Goal: Task Accomplishment & Management: Manage account settings

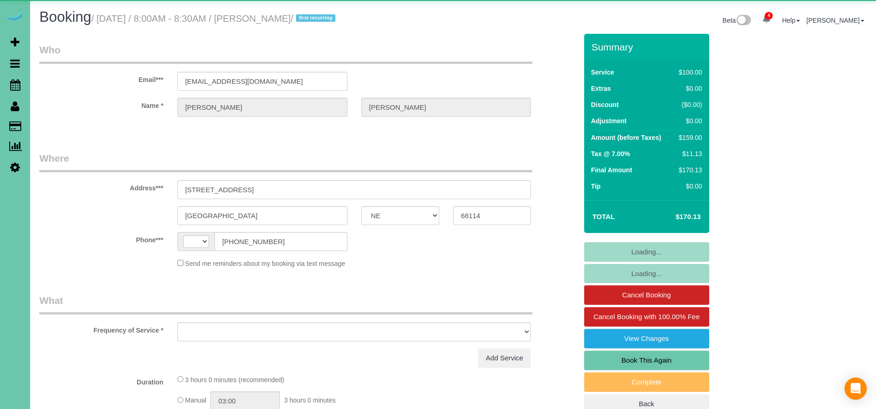
select select "NE"
select select "string:[GEOGRAPHIC_DATA]"
select select "object:688"
select select "string:fspay-2a1ceae9-0968-49aa-9bdd-718a0a6ea589"
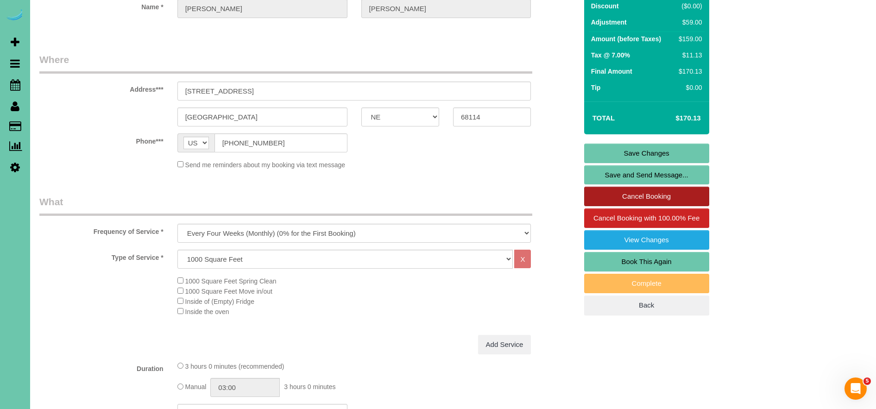
click at [678, 198] on link "Cancel Booking" at bounding box center [646, 196] width 125 height 19
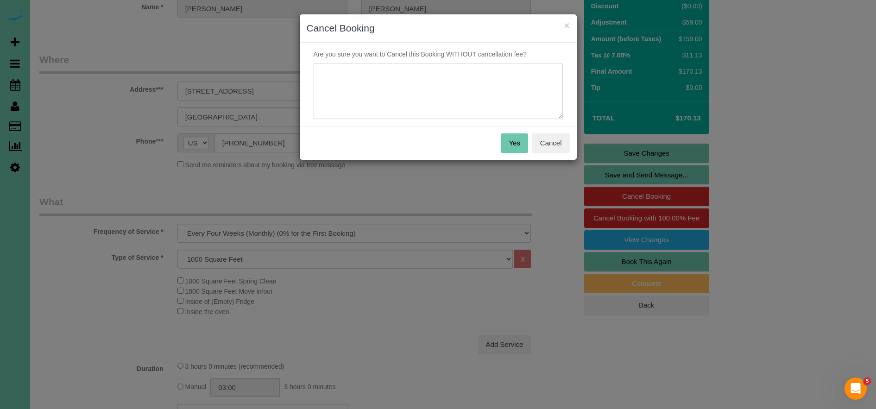
click at [413, 69] on textarea at bounding box center [437, 91] width 249 height 56
type textarea "l"
type textarea "Client messaged requesting to pause for the mean time as her life turned and ne…"
click at [501, 140] on button "Yes" at bounding box center [514, 142] width 27 height 19
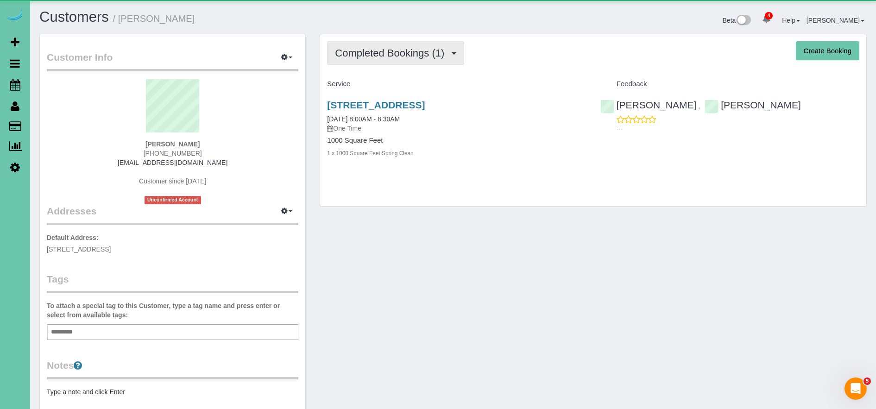
click at [386, 57] on span "Completed Bookings (1)" at bounding box center [392, 53] width 114 height 12
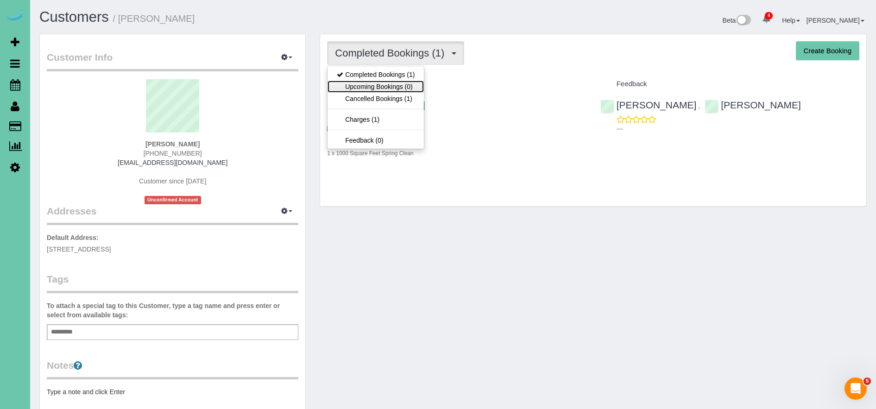
click at [394, 88] on link "Upcoming Bookings (0)" at bounding box center [375, 87] width 96 height 12
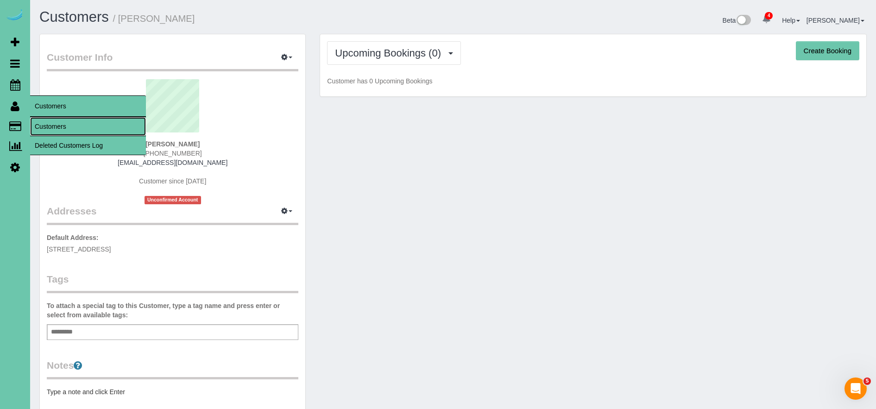
click at [73, 128] on link "Customers" at bounding box center [88, 126] width 116 height 19
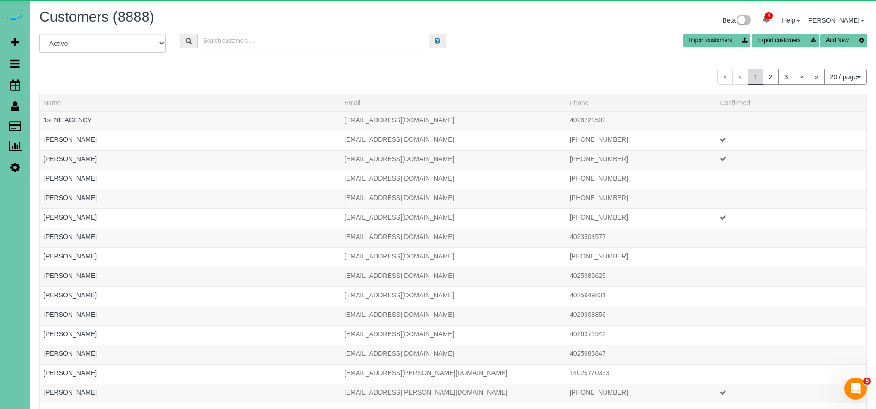
click at [224, 48] on input "text" at bounding box center [313, 41] width 232 height 14
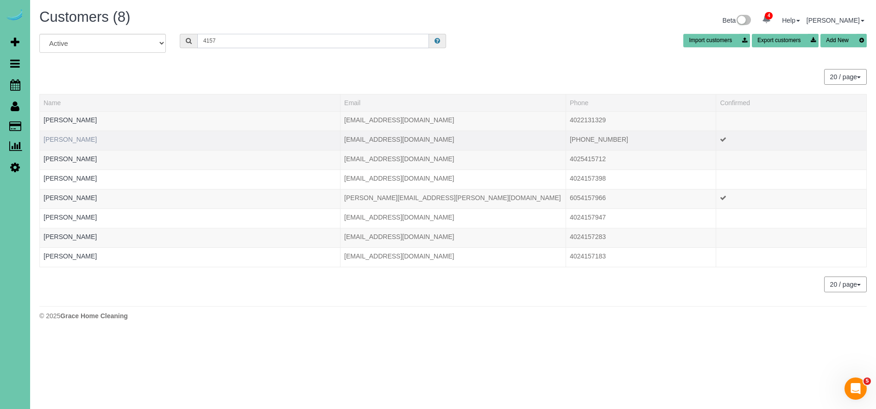
type input "4157"
click at [65, 138] on link "Darian Blocker" at bounding box center [70, 139] width 53 height 7
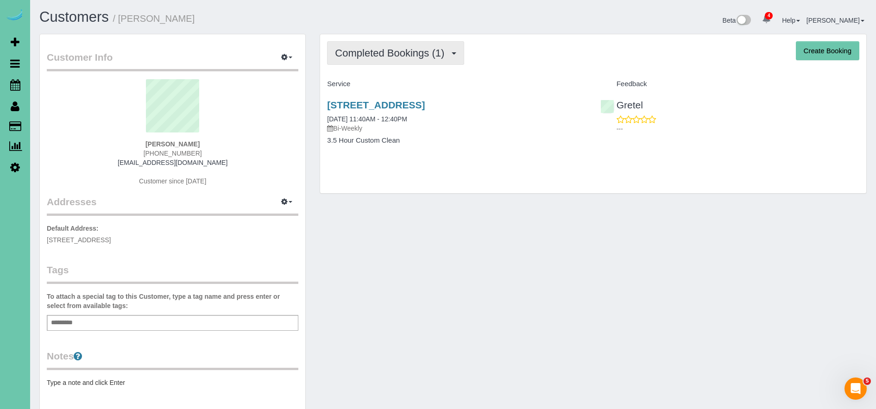
click at [431, 55] on span "Completed Bookings (1)" at bounding box center [392, 53] width 114 height 12
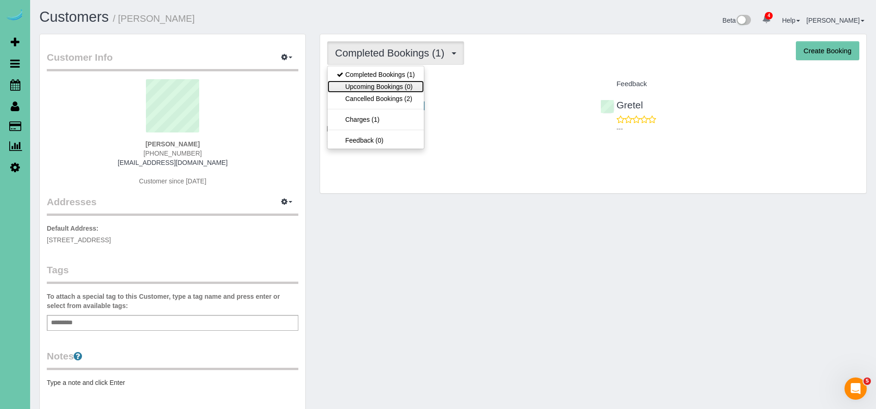
click at [408, 87] on link "Upcoming Bookings (0)" at bounding box center [375, 87] width 96 height 12
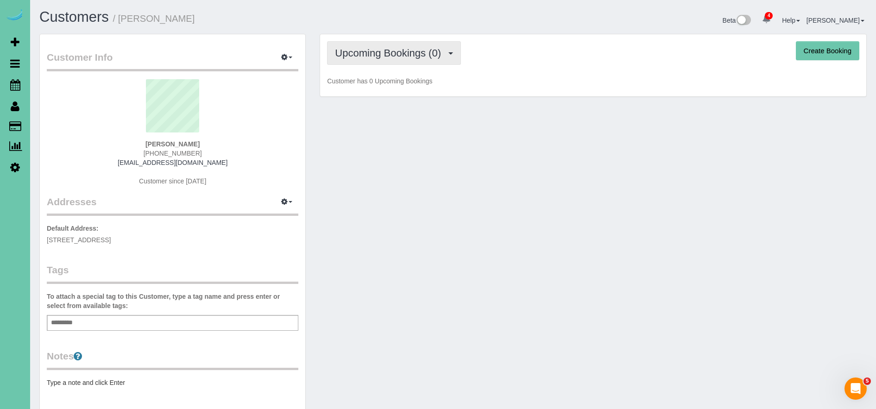
click at [393, 56] on span "Upcoming Bookings (0)" at bounding box center [390, 53] width 111 height 12
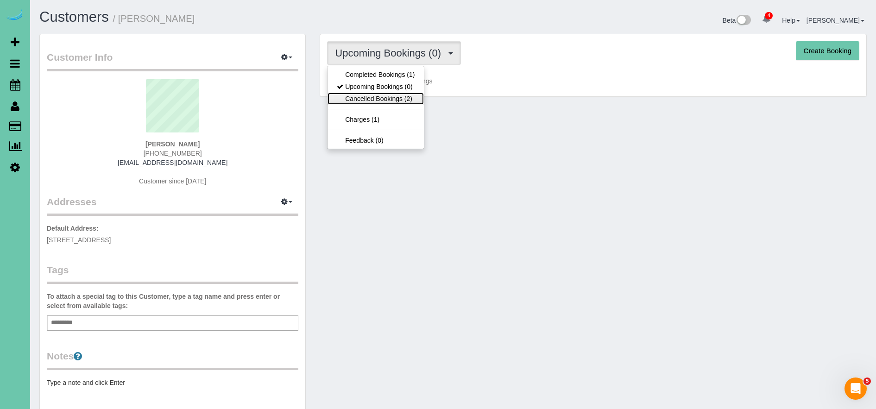
click at [402, 101] on link "Cancelled Bookings (2)" at bounding box center [375, 99] width 96 height 12
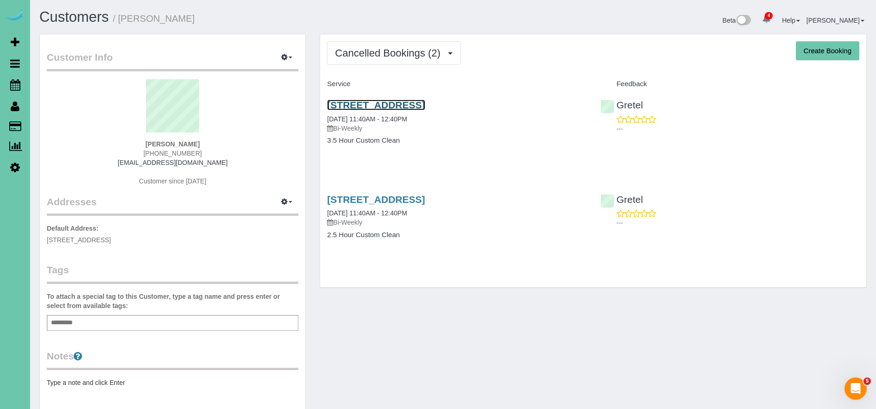
click at [425, 104] on link "5413 N 186th St, Elkhorn, NE 68022" at bounding box center [376, 105] width 98 height 11
drag, startPoint x: 385, startPoint y: 51, endPoint x: 382, endPoint y: 70, distance: 19.2
click at [385, 51] on span "Cancelled Bookings (2)" at bounding box center [390, 53] width 110 height 12
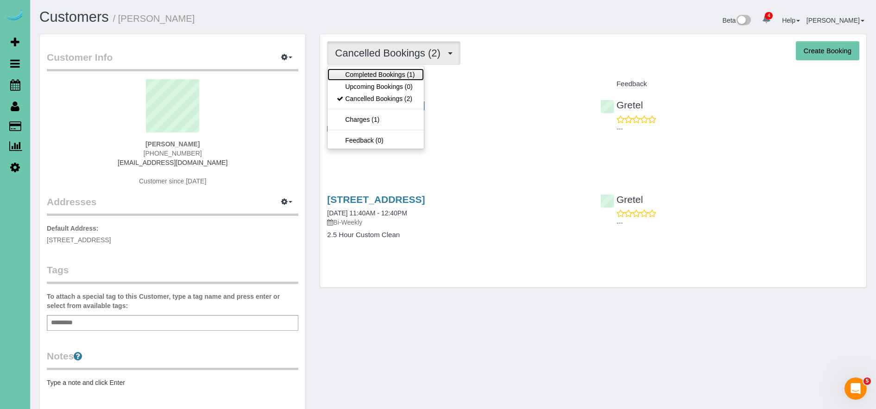
click at [383, 75] on link "Completed Bookings (1)" at bounding box center [375, 75] width 96 height 12
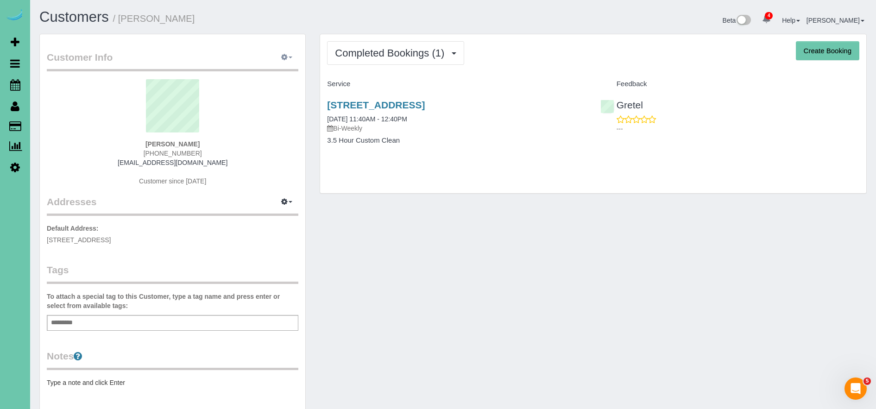
click at [291, 56] on button "button" at bounding box center [286, 57] width 23 height 14
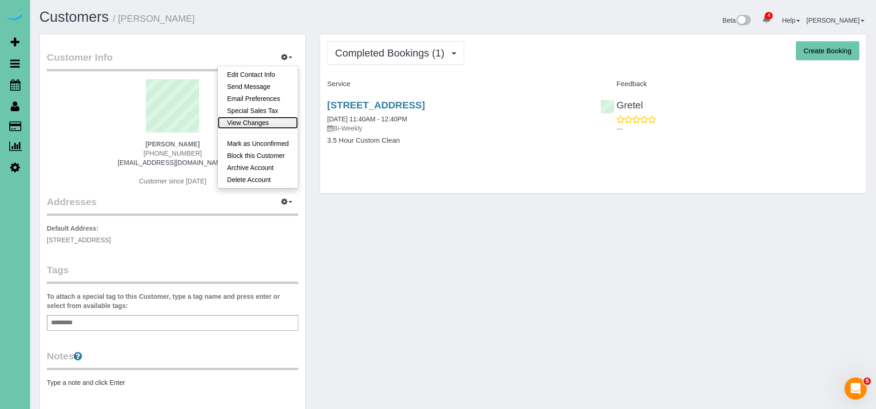
click at [244, 126] on link "View Changes" at bounding box center [258, 123] width 80 height 12
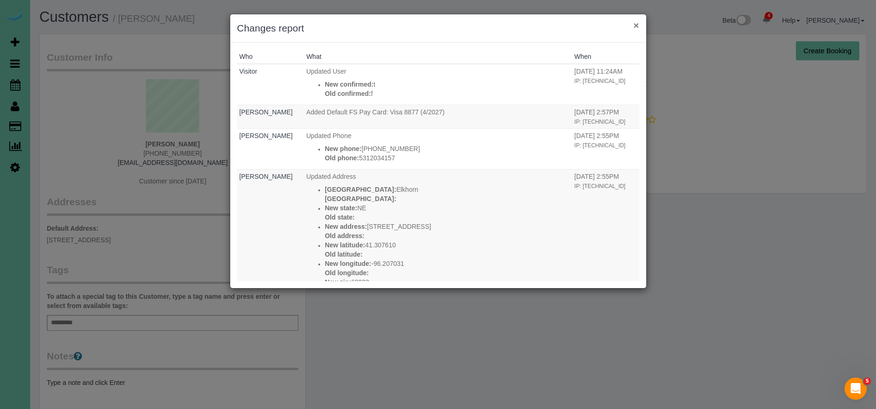
click at [636, 24] on button "×" at bounding box center [636, 25] width 6 height 10
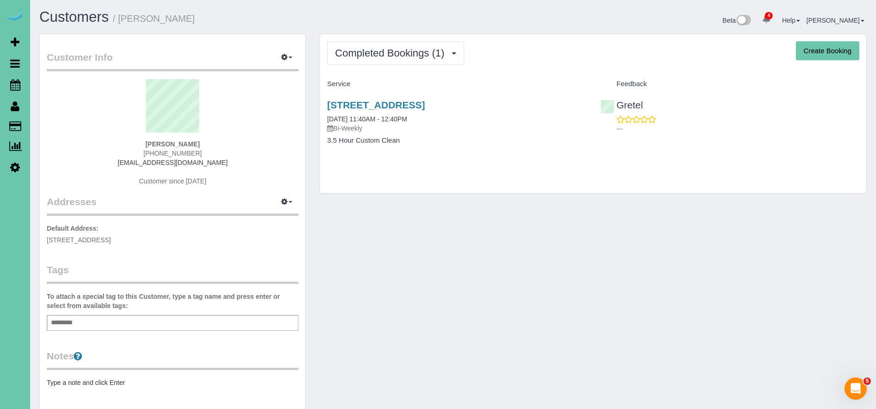
drag, startPoint x: 542, startPoint y: 108, endPoint x: 324, endPoint y: 98, distance: 217.9
click at [324, 98] on div "5413 N 186th St, Elkhorn, NE 68022 09/18/2025 11:40AM - 12:40PM Bi-Weekly 3.5 H…" at bounding box center [456, 127] width 273 height 71
copy link "5413 N 186th St, Elkhorn, NE 68022"
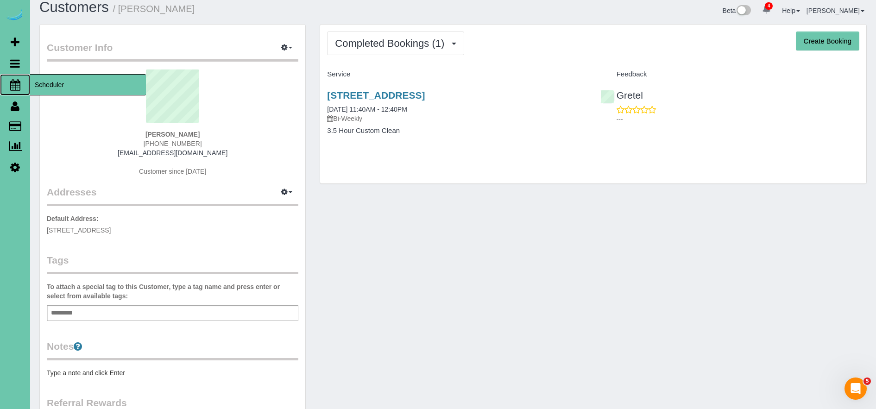
click at [50, 87] on span "Scheduler" at bounding box center [88, 84] width 116 height 21
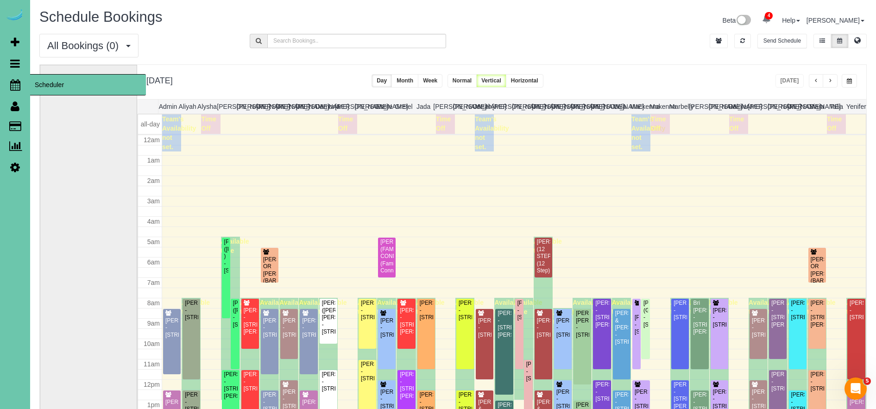
scroll to position [123, 0]
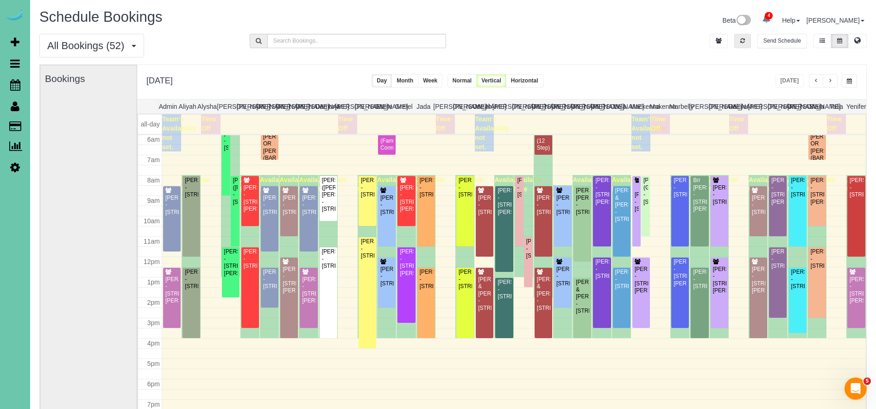
click at [743, 36] on button "button" at bounding box center [742, 41] width 17 height 14
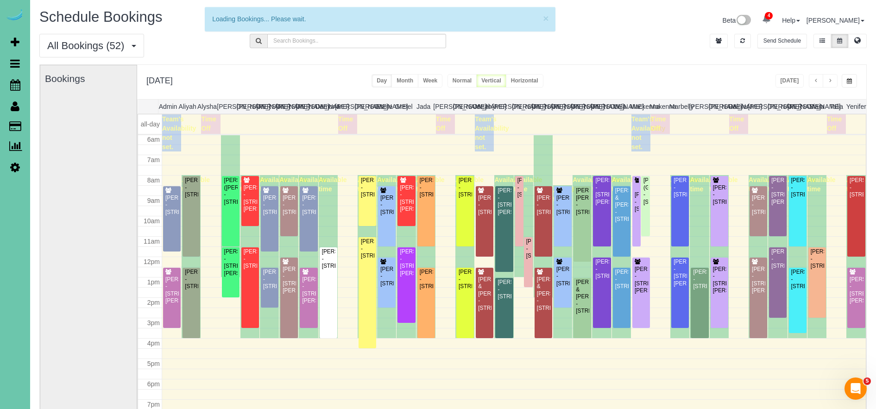
click at [792, 73] on div "Monday, Sep 29, 2025 Today Day Month Week Normal Vertical Horizontal" at bounding box center [501, 82] width 729 height 34
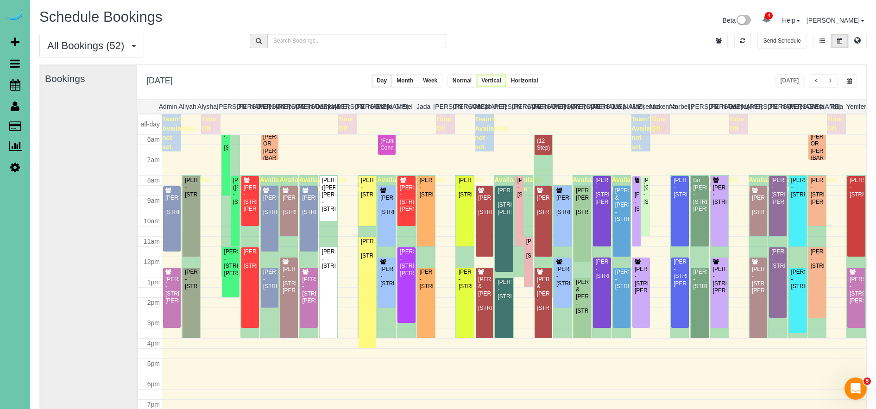
click at [832, 81] on span "button" at bounding box center [829, 81] width 5 height 6
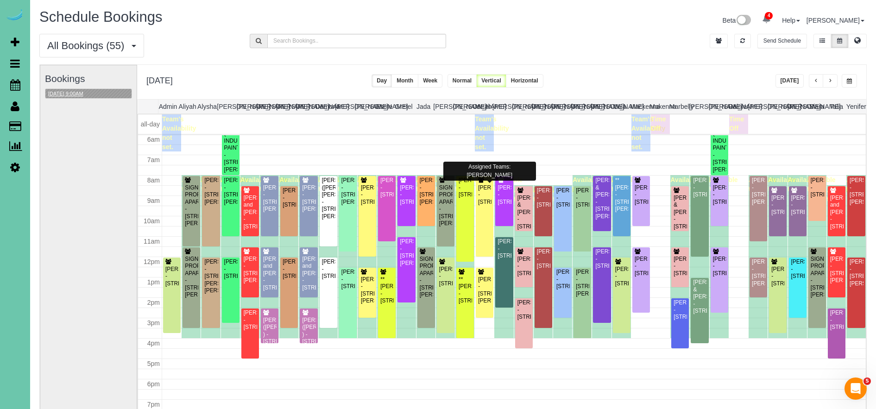
click at [86, 93] on button "09/30/2025 9:00AM" at bounding box center [65, 94] width 41 height 10
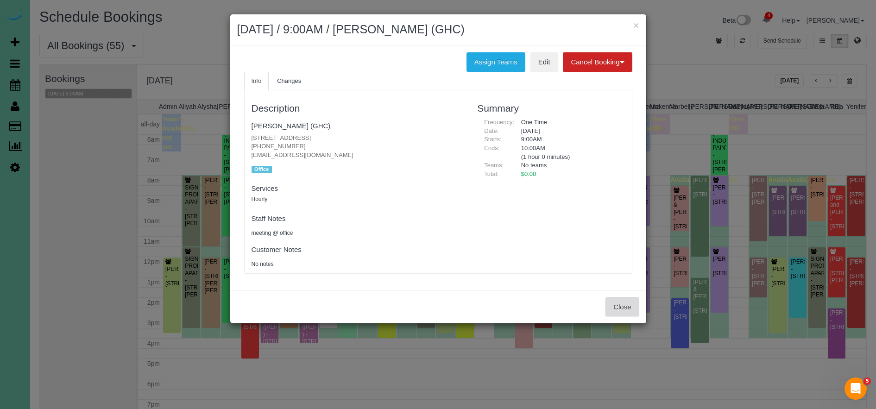
click at [629, 305] on button "Close" at bounding box center [621, 306] width 33 height 19
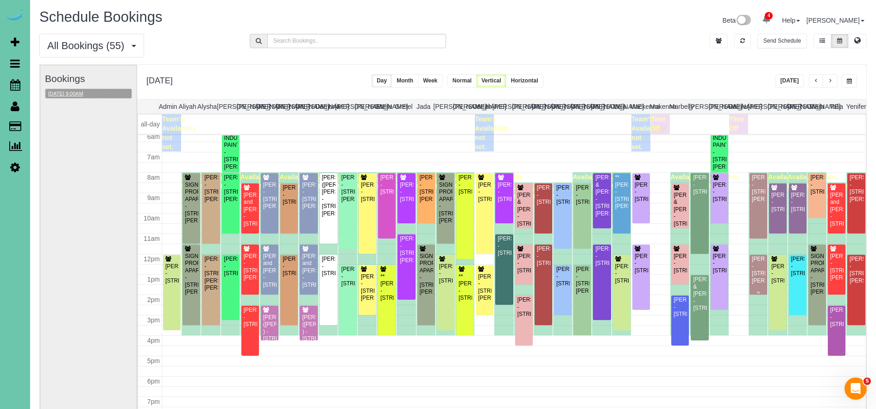
scroll to position [124, 0]
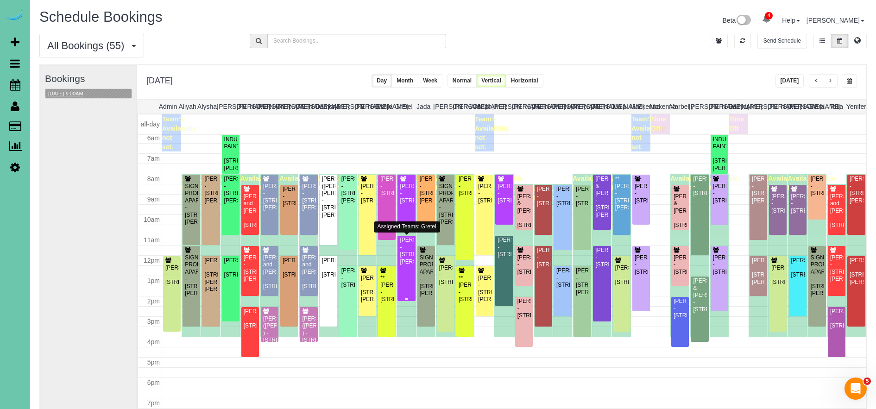
click at [406, 265] on div "Rob Klug - 2002 Geri Cir, Bellevue, NE 68147" at bounding box center [406, 251] width 14 height 29
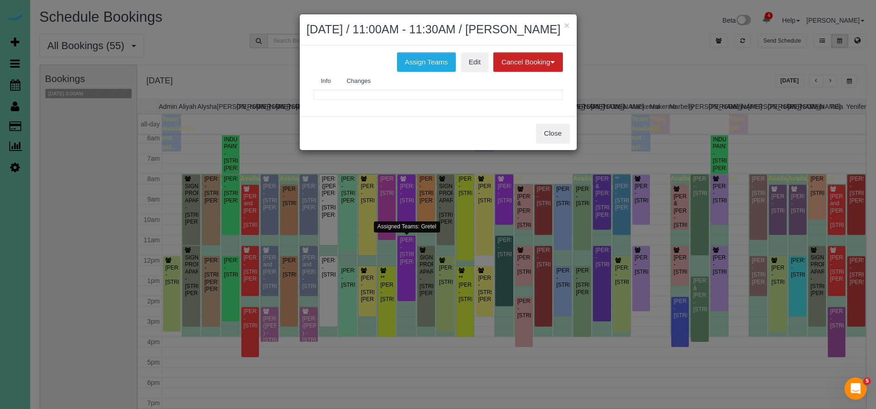
scroll to position [125, 0]
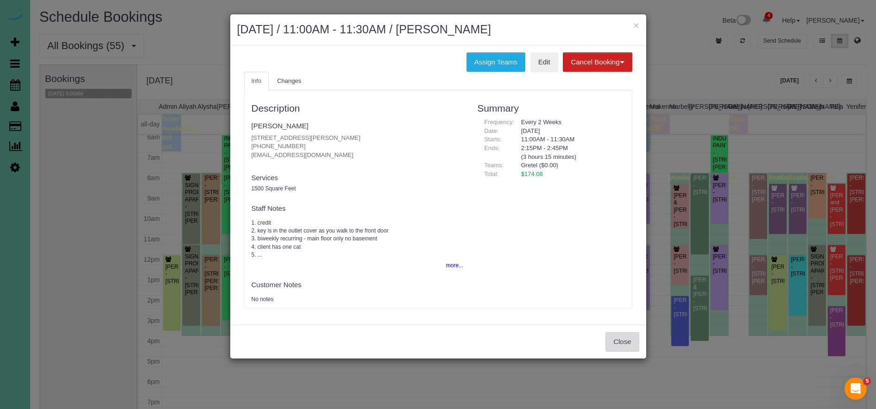
click at [617, 345] on button "Close" at bounding box center [621, 341] width 33 height 19
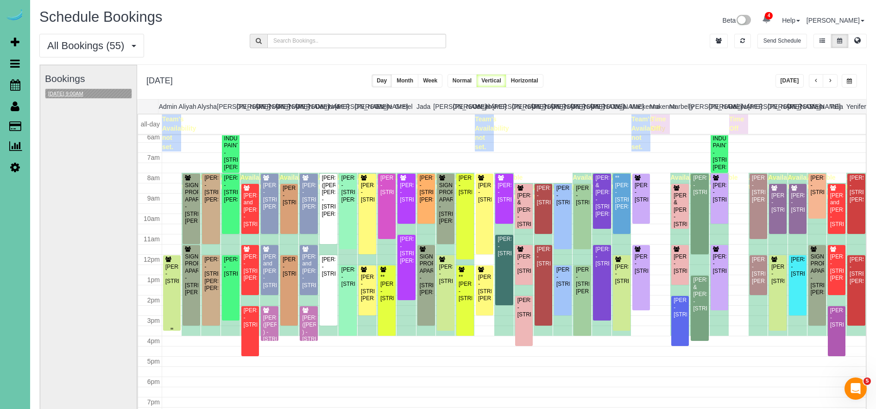
click at [168, 283] on div "Kay Mayberry - 12623 Izard St, Omaha, NE 68154" at bounding box center [172, 273] width 14 height 21
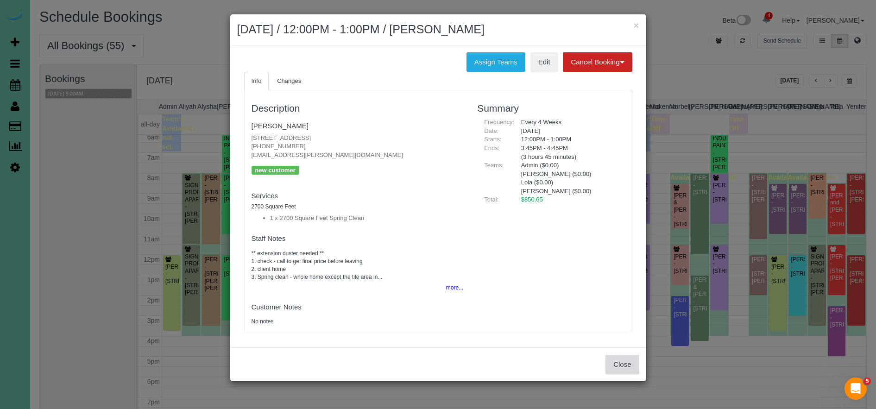
click at [625, 364] on button "Close" at bounding box center [621, 364] width 33 height 19
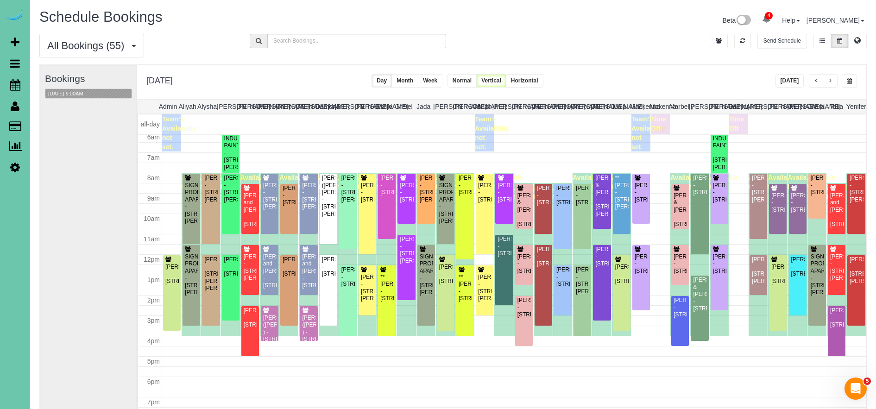
click at [832, 78] on button "button" at bounding box center [829, 80] width 15 height 13
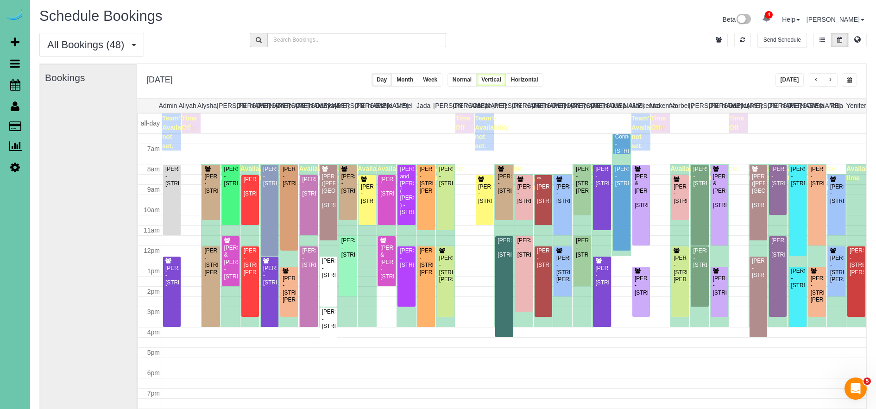
scroll to position [0, 0]
click at [809, 83] on button "button" at bounding box center [815, 80] width 15 height 13
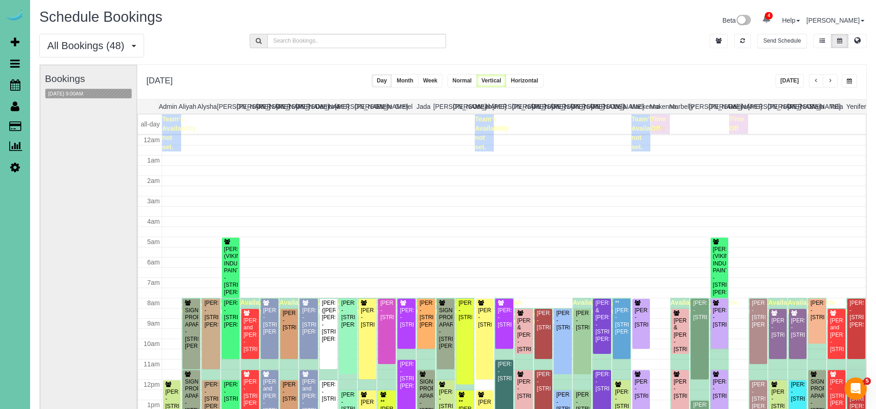
scroll to position [123, 0]
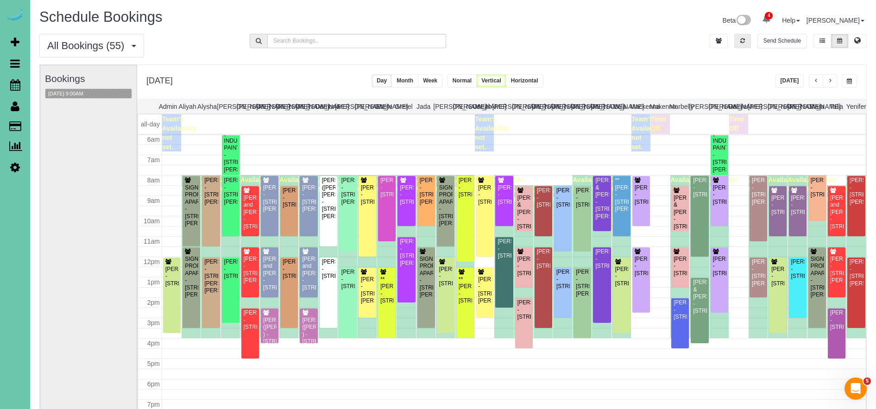
click at [740, 42] on icon "button" at bounding box center [742, 41] width 5 height 6
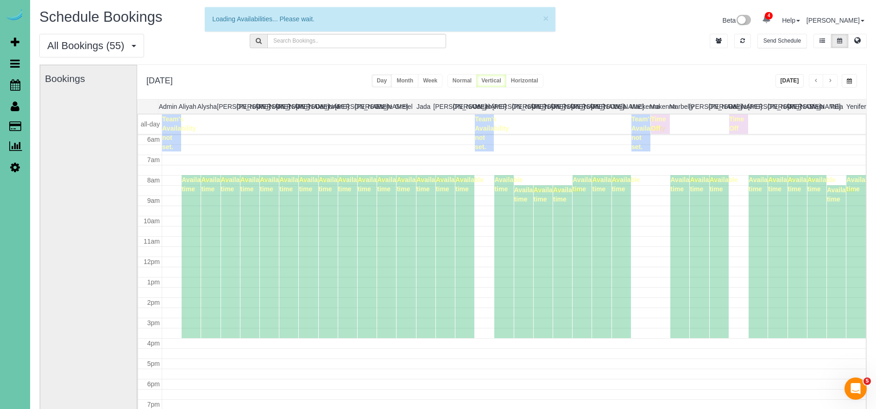
drag, startPoint x: 801, startPoint y: 81, endPoint x: 795, endPoint y: 81, distance: 6.5
click at [801, 81] on button "[DATE]" at bounding box center [789, 80] width 29 height 13
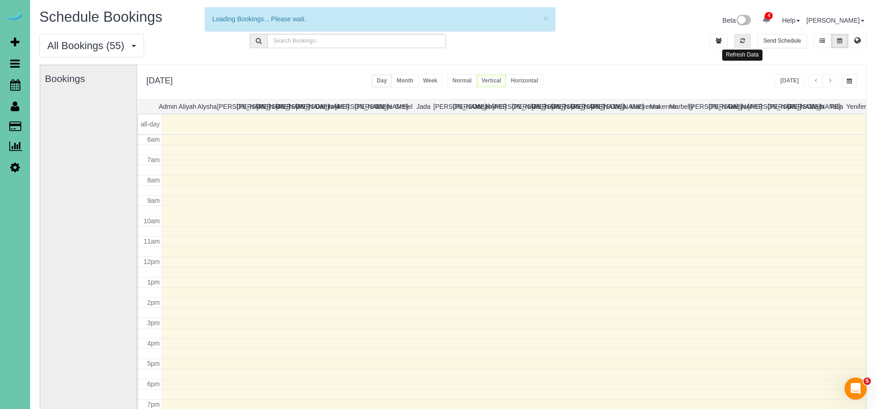
drag, startPoint x: 740, startPoint y: 44, endPoint x: 792, endPoint y: 97, distance: 74.0
click at [741, 44] on button "button" at bounding box center [742, 41] width 17 height 14
click at [801, 84] on div "Monday, Sep 29, 2025 Today Day Month Week Normal Vertical Horizontal" at bounding box center [501, 82] width 729 height 34
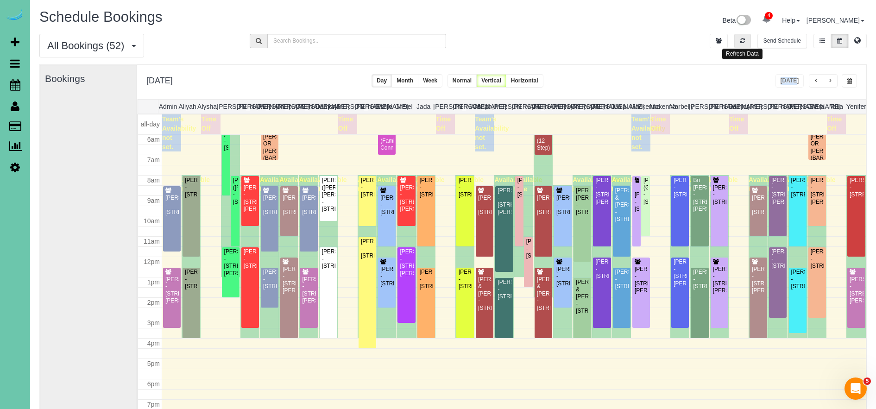
click at [746, 39] on button "button" at bounding box center [742, 41] width 17 height 14
click at [852, 79] on button "button" at bounding box center [848, 80] width 15 height 13
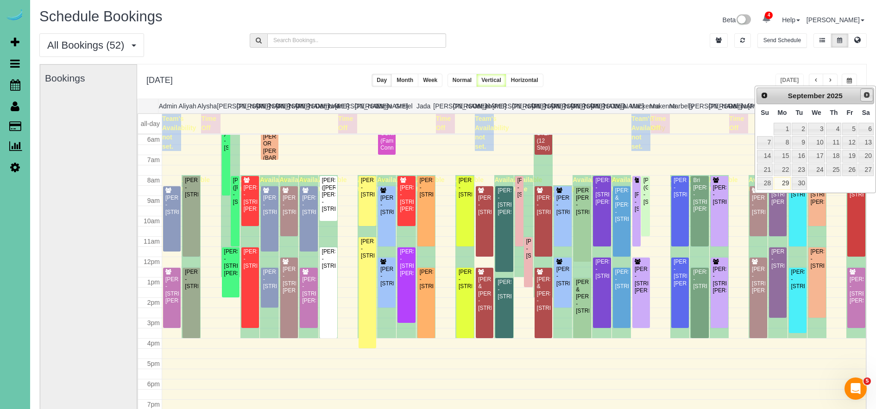
click at [869, 96] on span "Next" at bounding box center [866, 94] width 7 height 7
click at [822, 156] on link "15" at bounding box center [817, 156] width 18 height 13
type input "**********"
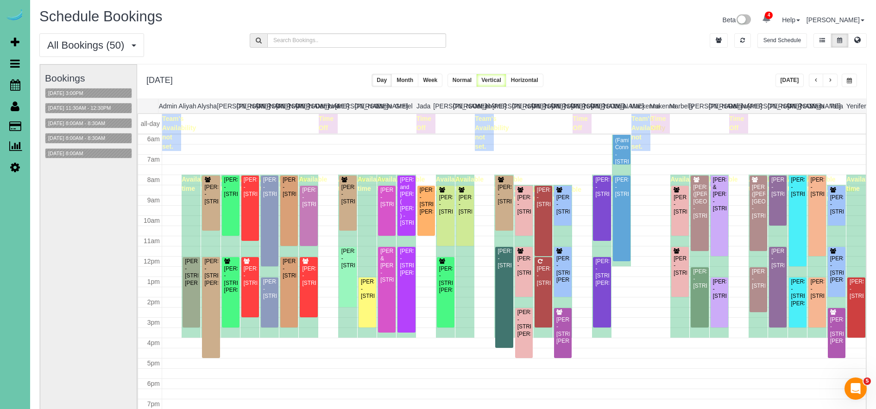
scroll to position [0, 8]
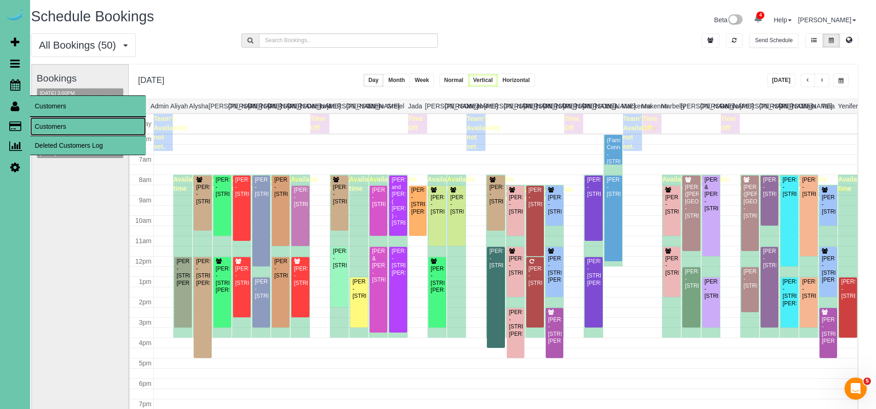
click at [73, 124] on link "Customers" at bounding box center [88, 126] width 116 height 19
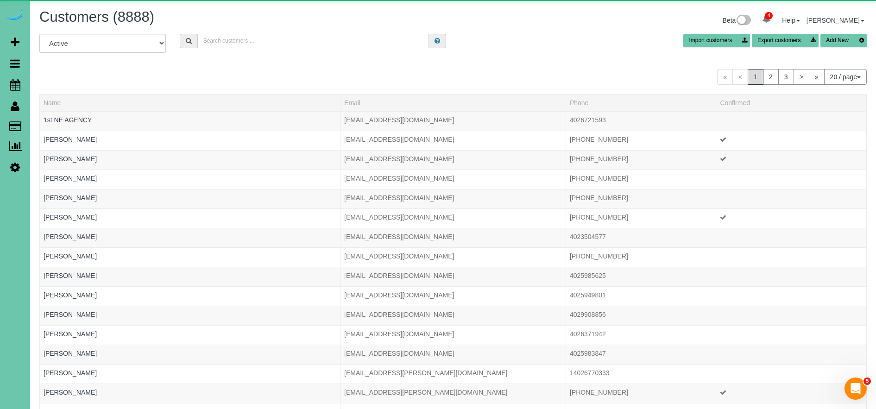
click at [251, 42] on input "text" at bounding box center [313, 41] width 232 height 14
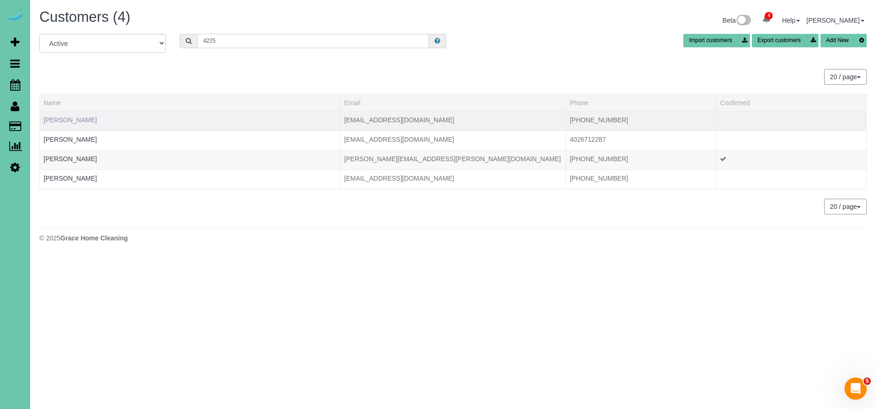
type input "4225"
click at [75, 119] on link "Ayesha Cooray" at bounding box center [70, 119] width 53 height 7
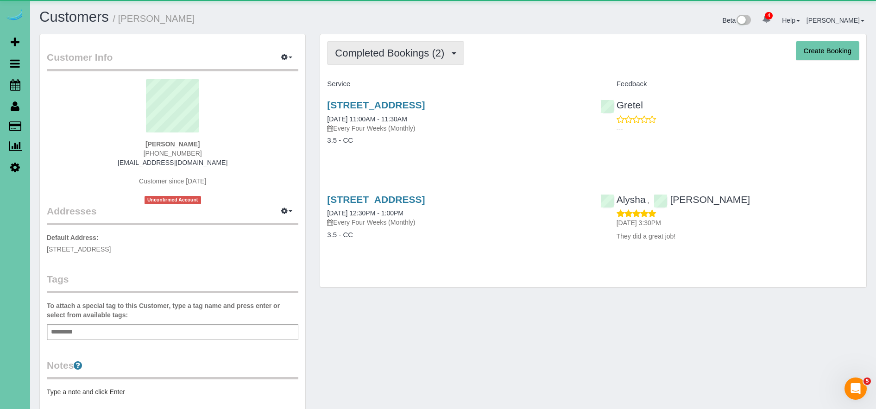
click at [423, 48] on span "Completed Bookings (2)" at bounding box center [392, 53] width 114 height 12
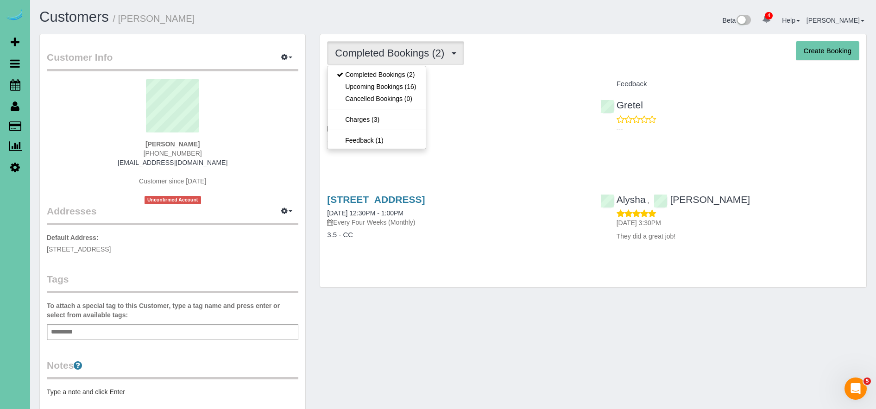
click at [502, 76] on div "Service" at bounding box center [456, 84] width 273 height 16
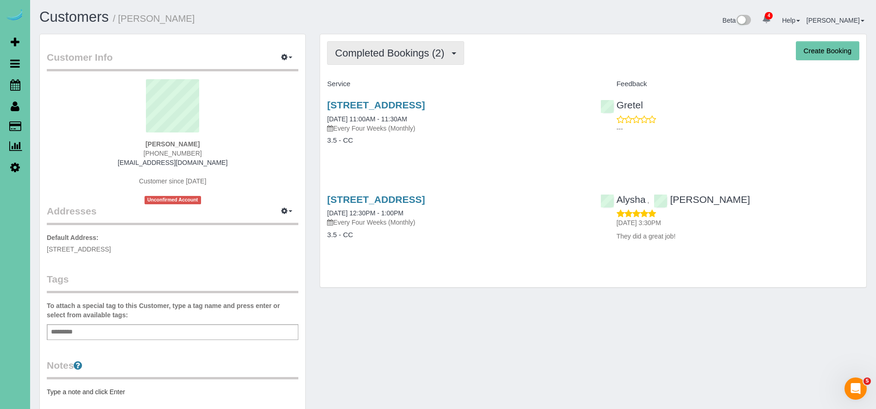
click at [407, 58] on span "Completed Bookings (2)" at bounding box center [392, 53] width 114 height 12
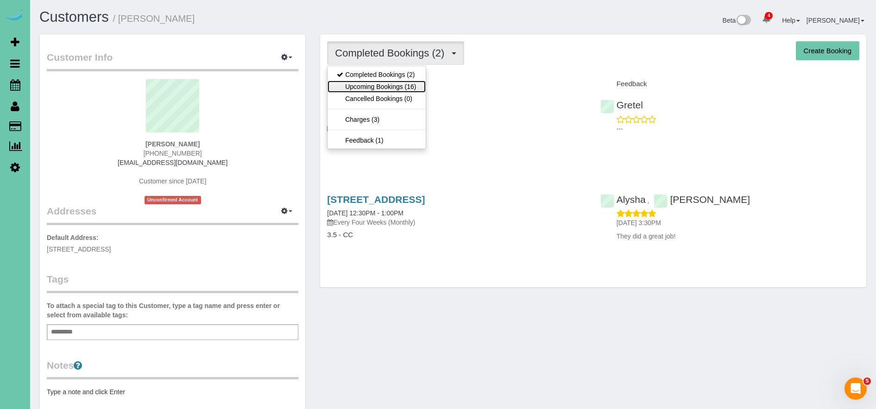
click at [388, 87] on link "Upcoming Bookings (16)" at bounding box center [376, 87] width 98 height 12
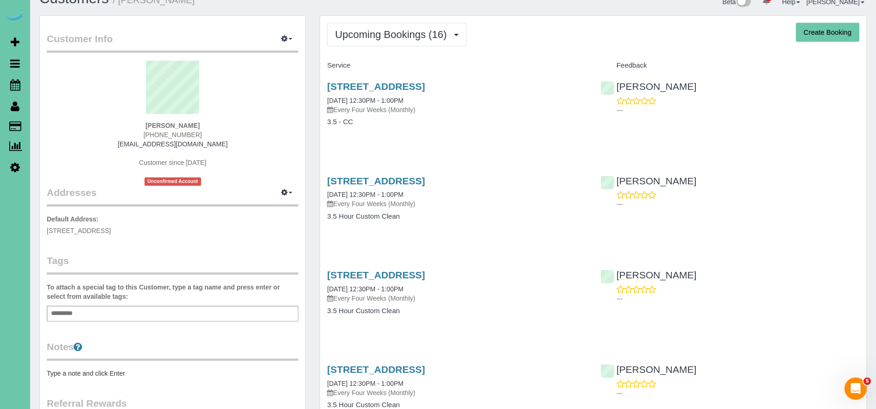
scroll to position [19, 0]
click at [633, 84] on link "[PERSON_NAME]" at bounding box center [648, 85] width 96 height 11
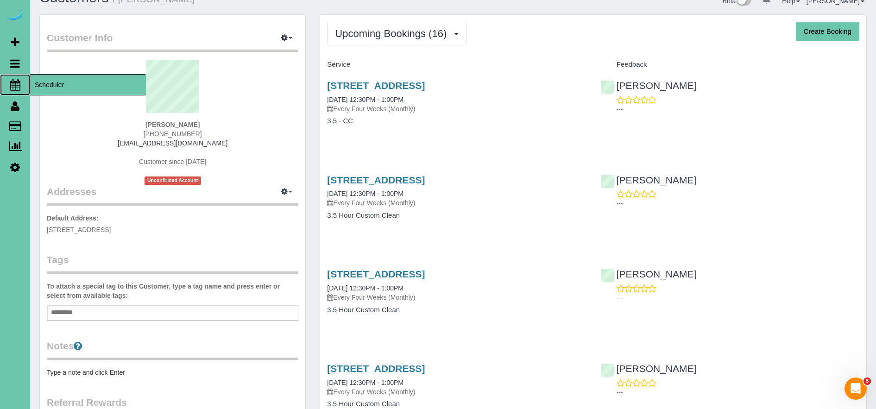
click at [62, 82] on span "Scheduler" at bounding box center [88, 84] width 116 height 21
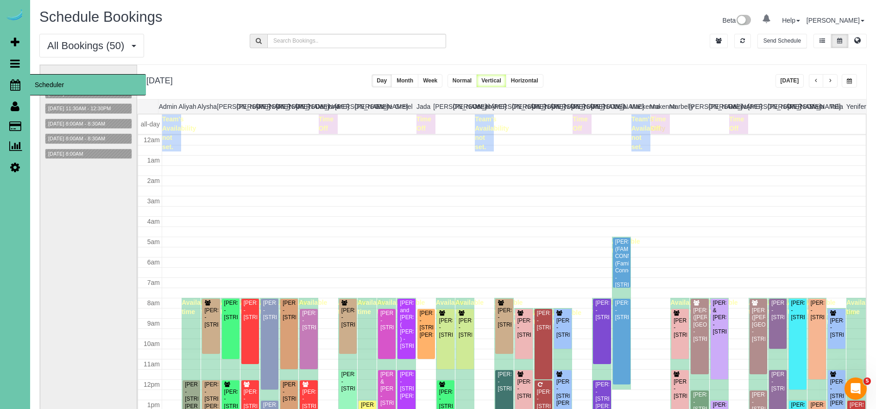
scroll to position [123, 0]
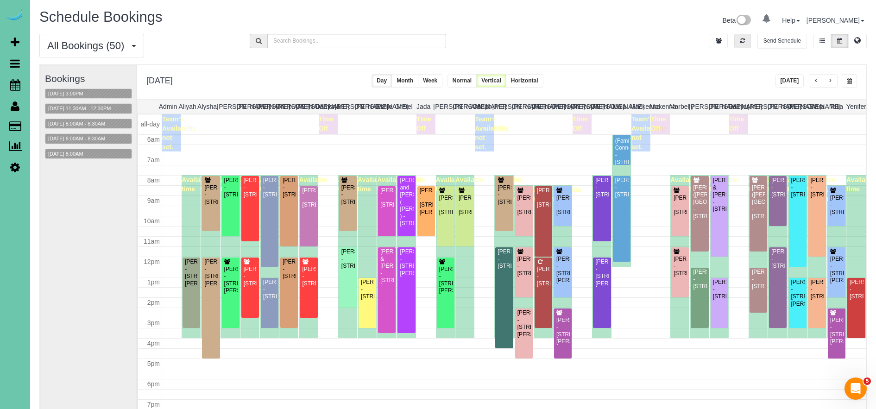
click at [737, 38] on button "button" at bounding box center [742, 41] width 17 height 14
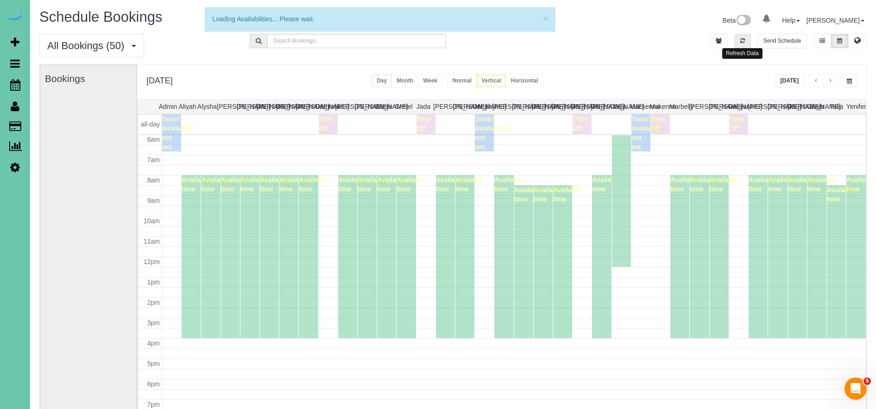
click at [737, 38] on button "button" at bounding box center [742, 41] width 17 height 14
drag, startPoint x: 771, startPoint y: 73, endPoint x: 778, endPoint y: 84, distance: 13.1
click at [771, 73] on div "Wednesday, Oct 15, 2025 Today Day Month Week Normal Vertical Horizontal" at bounding box center [501, 82] width 729 height 34
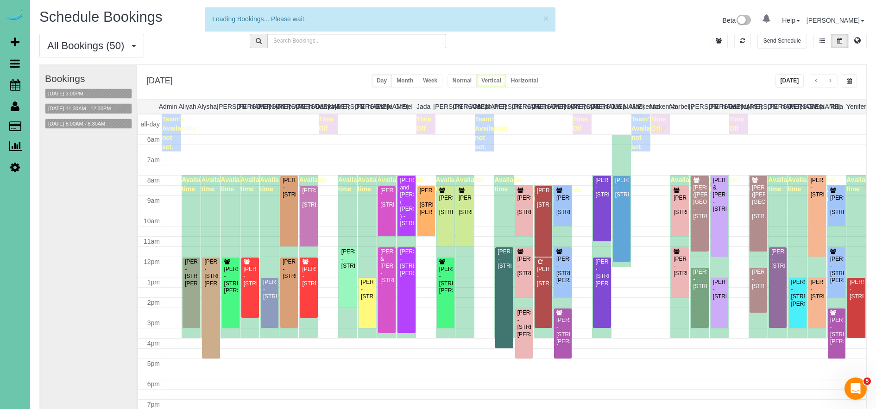
drag, startPoint x: 778, startPoint y: 84, endPoint x: 789, endPoint y: 83, distance: 10.7
click at [780, 83] on button "[DATE]" at bounding box center [789, 80] width 29 height 13
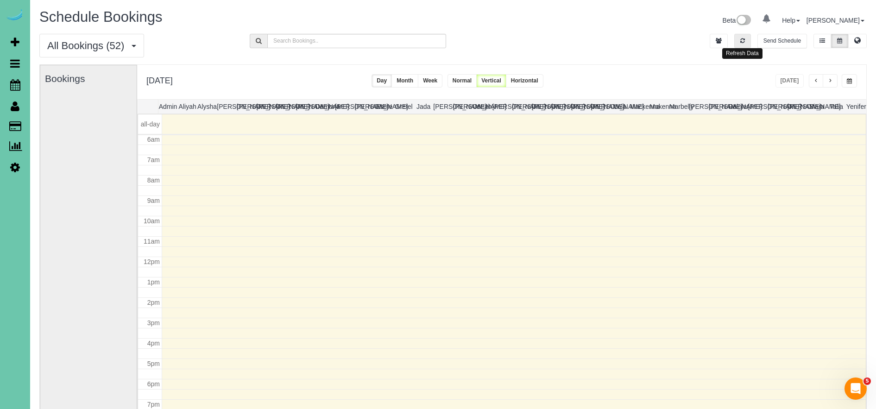
drag, startPoint x: 740, startPoint y: 39, endPoint x: 781, endPoint y: 65, distance: 48.5
click at [751, 43] on li at bounding box center [742, 41] width 21 height 14
drag, startPoint x: 744, startPoint y: 44, endPoint x: 771, endPoint y: 79, distance: 44.1
click at [745, 45] on button "button" at bounding box center [742, 41] width 17 height 14
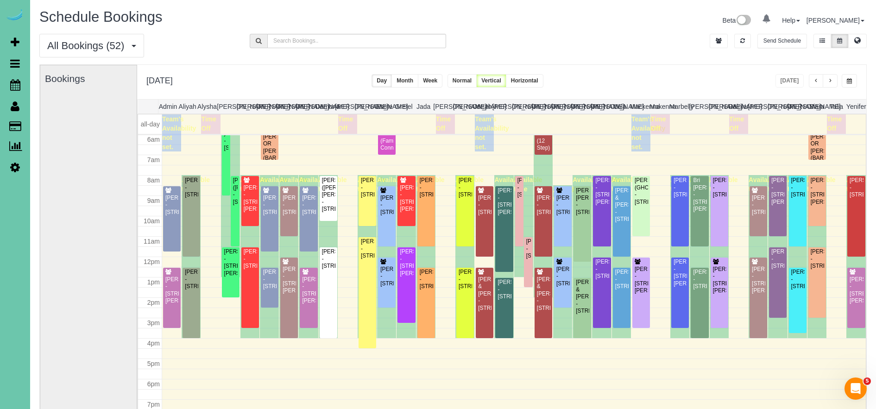
scroll to position [121, 0]
